Goal: Find specific page/section: Find specific page/section

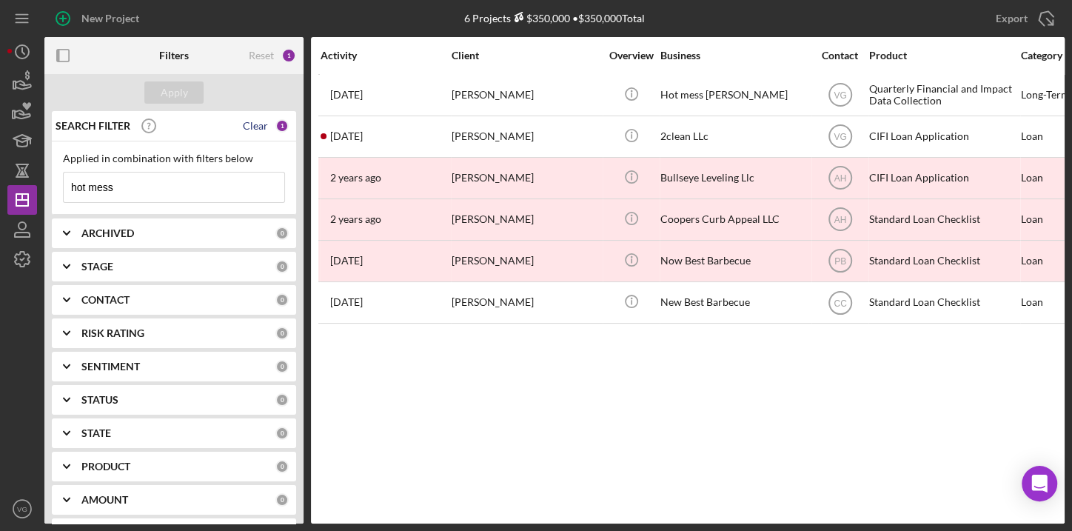
click at [256, 124] on div "Clear" at bounding box center [255, 126] width 25 height 12
click at [165, 177] on input at bounding box center [174, 188] width 221 height 30
type input "Denay"
click at [176, 93] on div "Apply" at bounding box center [174, 92] width 27 height 22
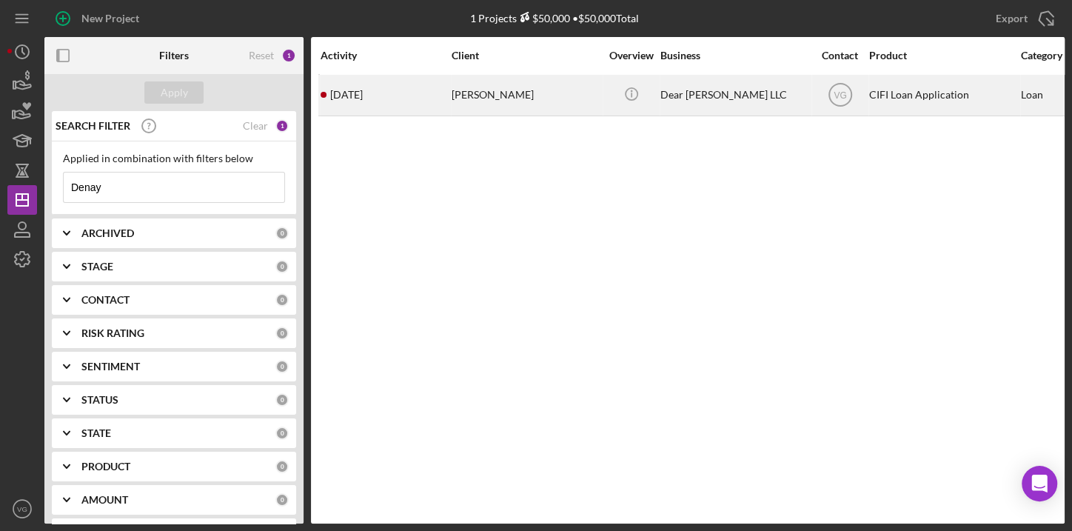
click at [497, 97] on div "[PERSON_NAME]" at bounding box center [526, 95] width 148 height 39
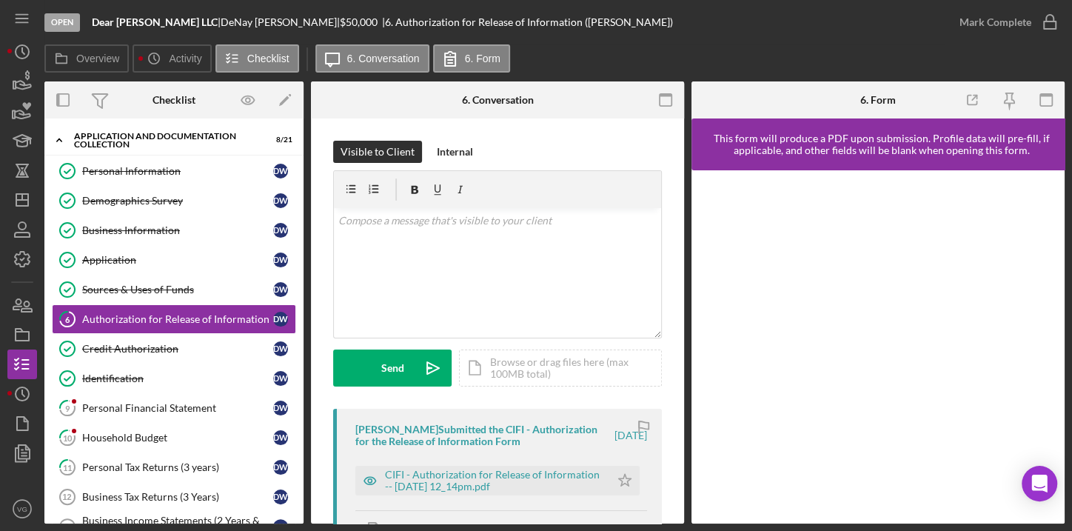
scroll to position [57, 0]
